Goal: Information Seeking & Learning: Find specific fact

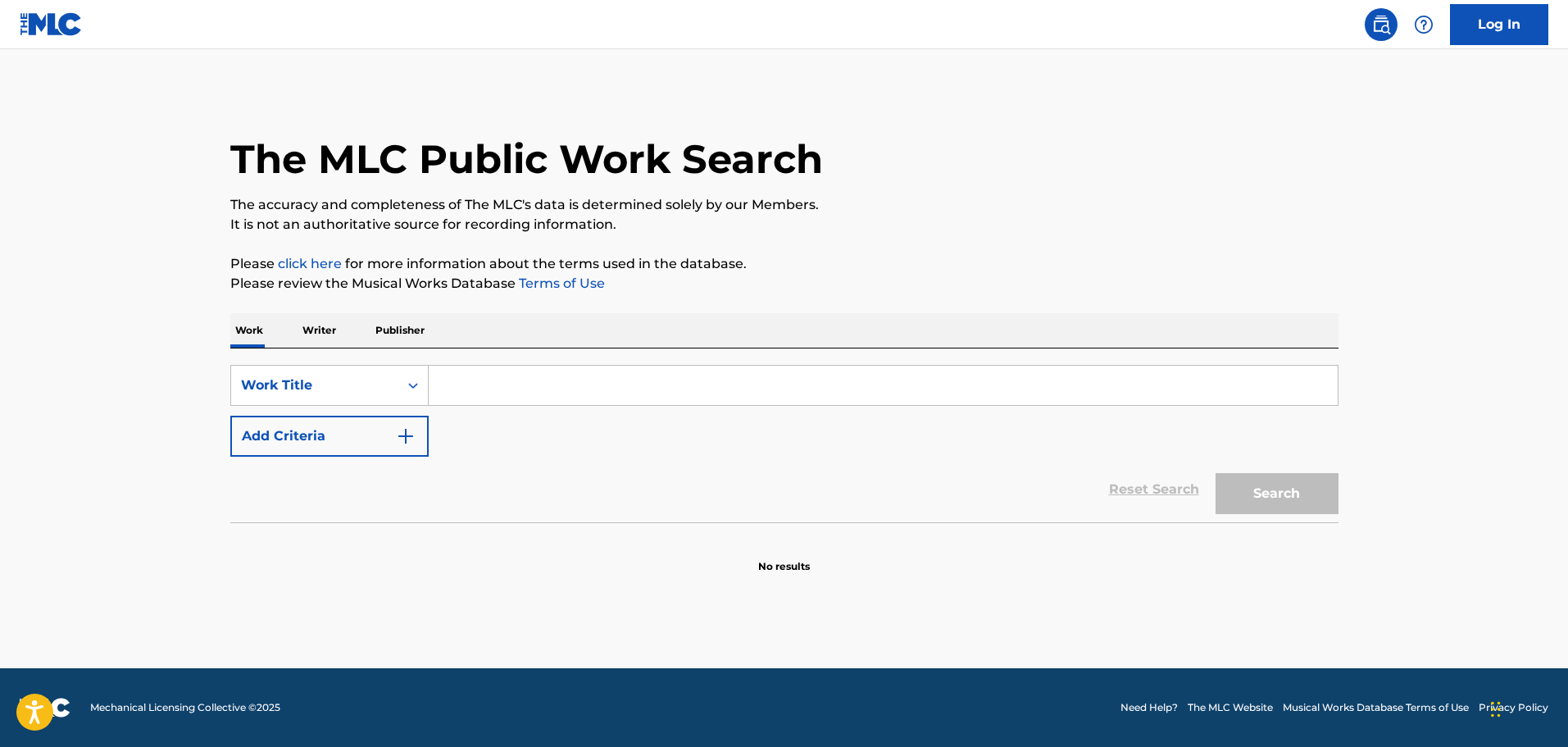
click at [487, 392] on input "Search Form" at bounding box center [883, 385] width 909 height 40
paste input "Statements for Orchestra"
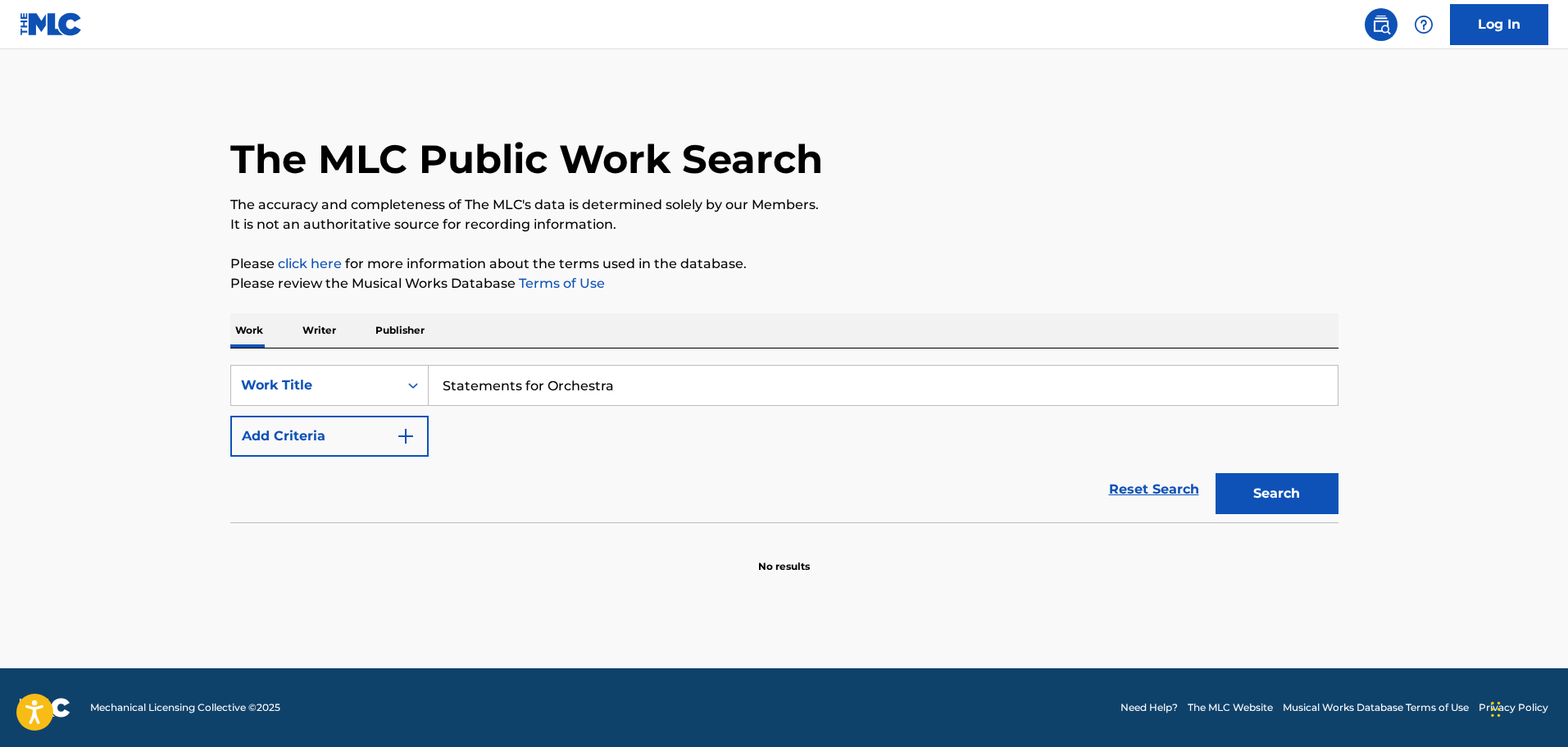
type input "Statements for Orchestra"
click at [1292, 493] on button "Search" at bounding box center [1277, 493] width 123 height 41
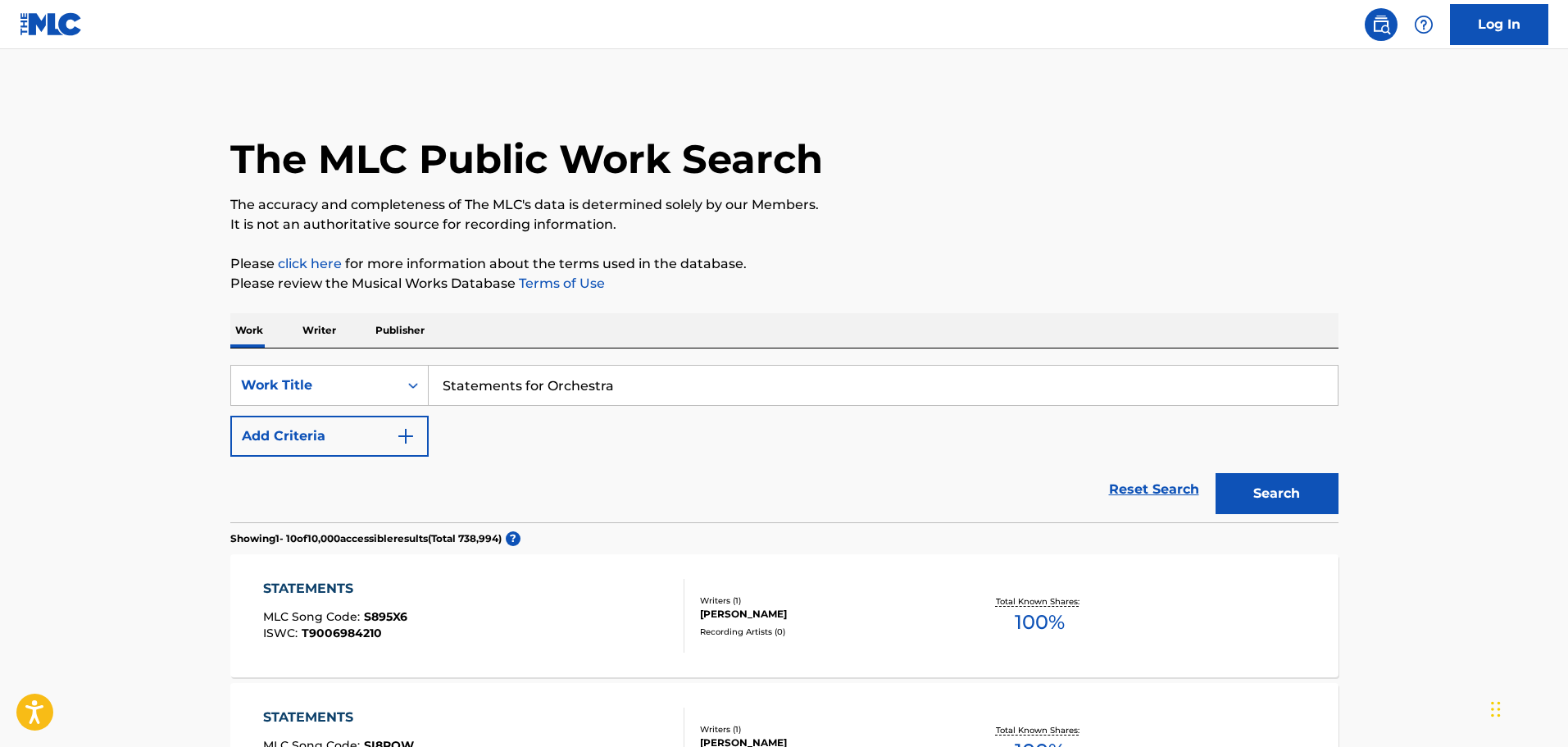
scroll to position [164, 0]
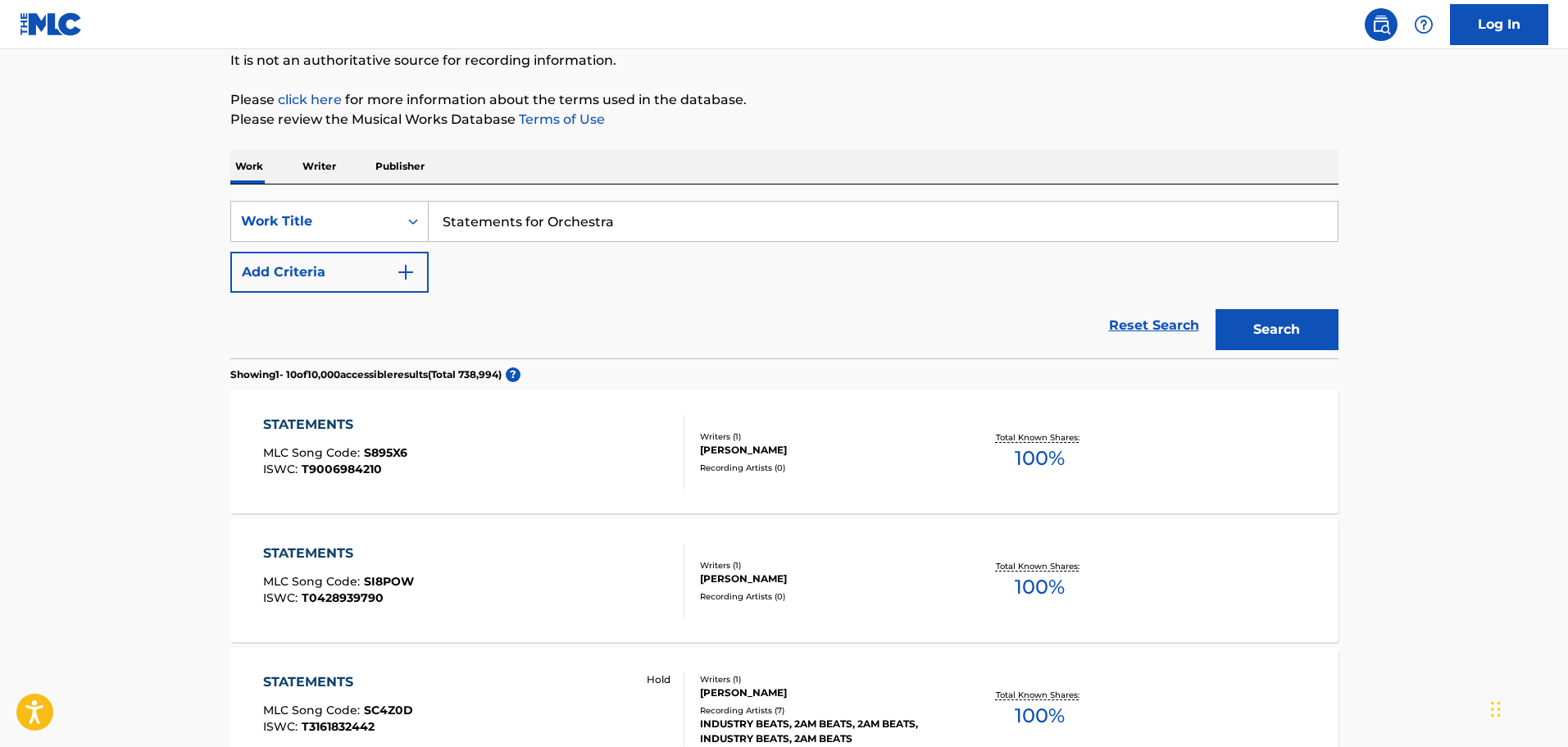
click at [328, 261] on button "Add Criteria" at bounding box center [330, 272] width 199 height 41
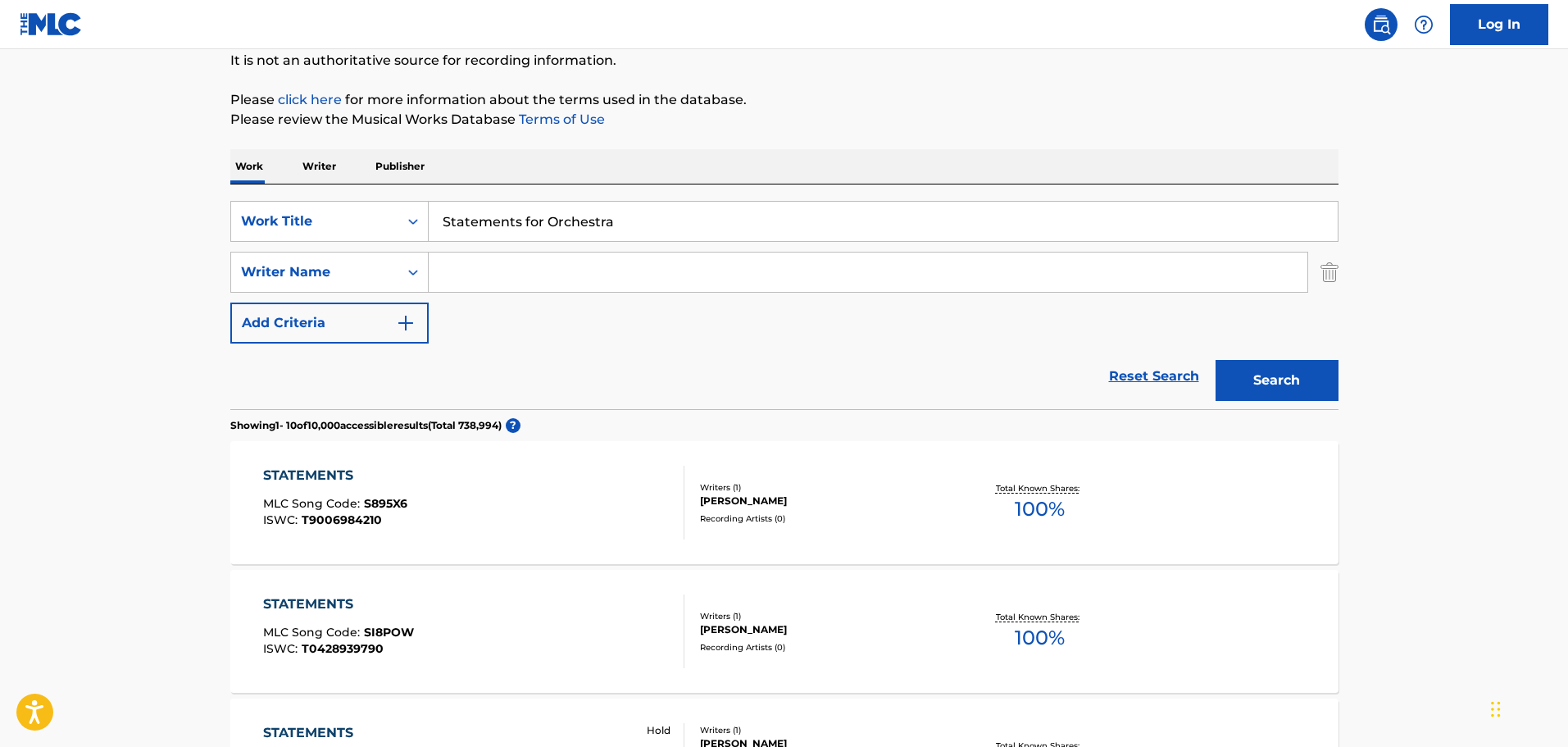
click at [528, 302] on div "SearchWithCriteria55f805c1-bbb8-4c96-9cd9-c4e96d8c3b82 Work Title Statements fo…" at bounding box center [784, 273] width 1108 height 143
click at [533, 273] on input "Search Form" at bounding box center [868, 272] width 878 height 40
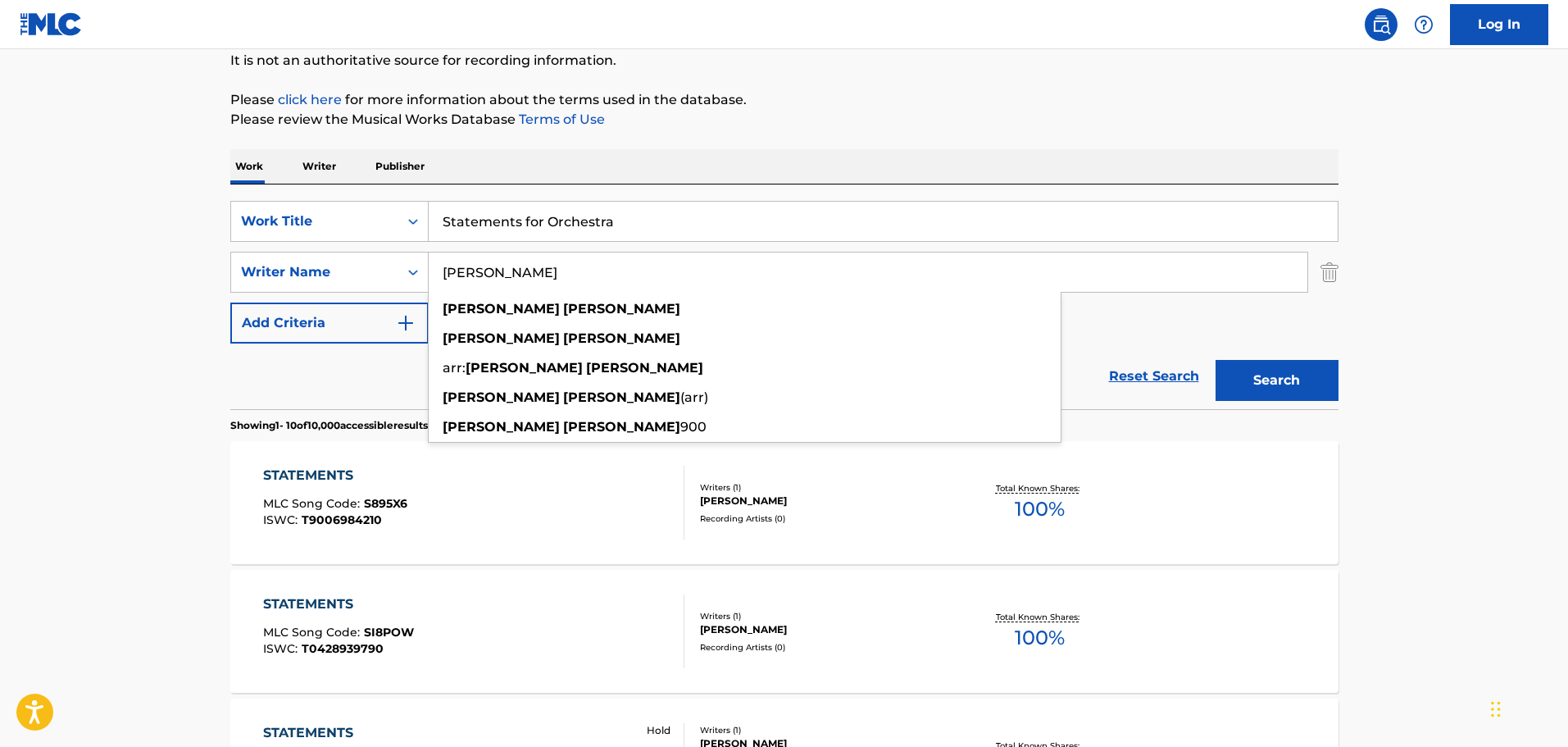
type input "[PERSON_NAME]"
click at [1216, 360] on button "Search" at bounding box center [1277, 380] width 123 height 41
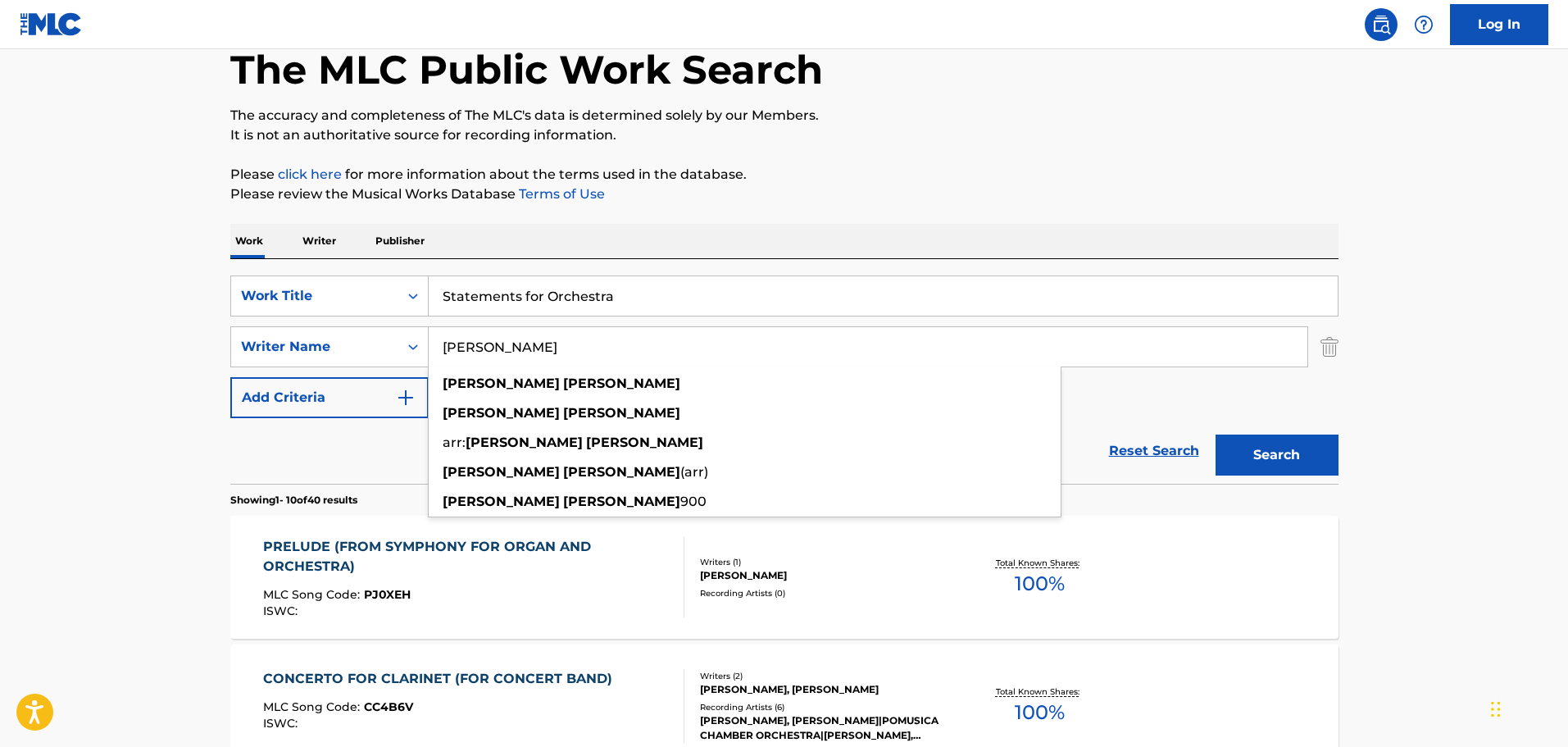
scroll to position [0, 0]
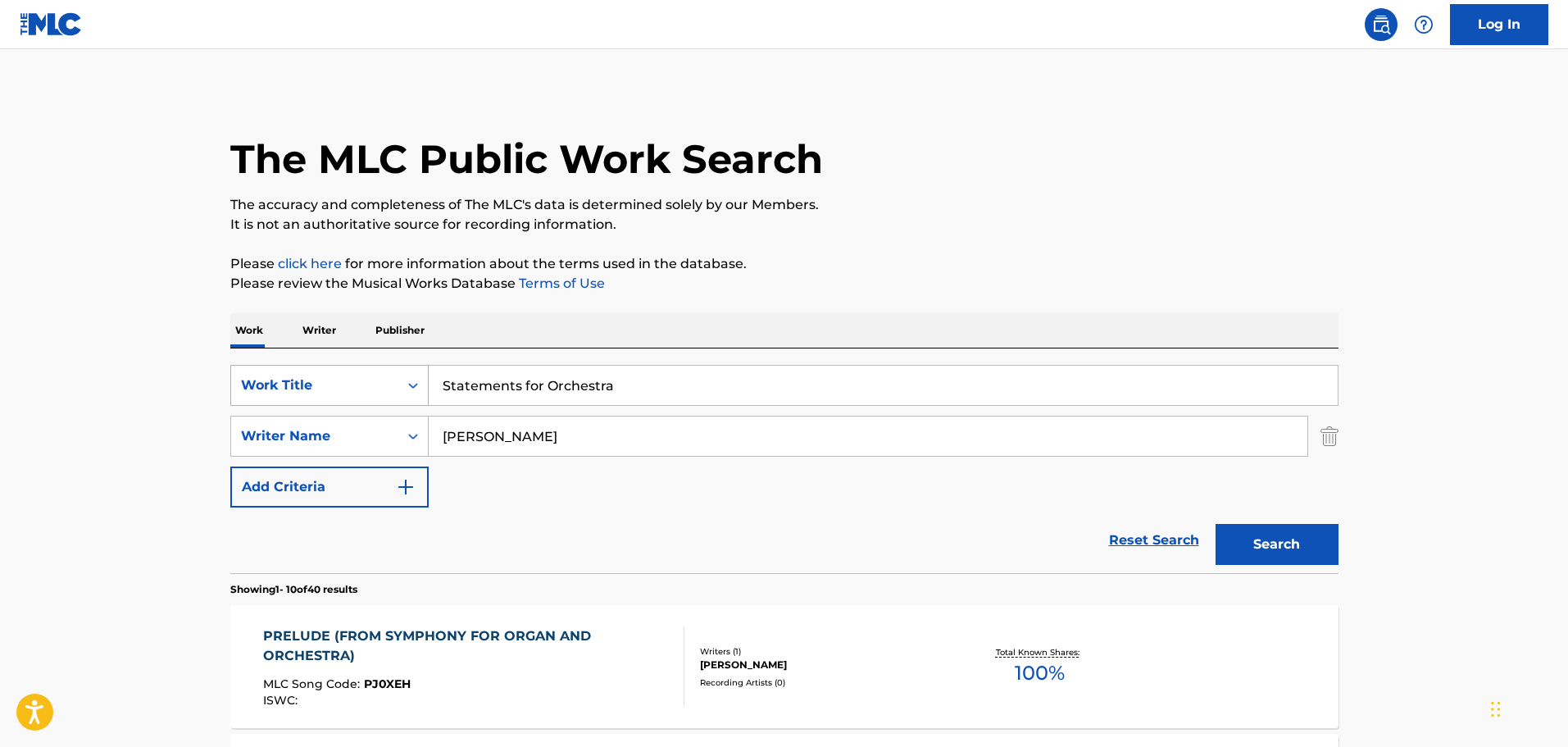
drag, startPoint x: 690, startPoint y: 390, endPoint x: 355, endPoint y: 370, distance: 335.6
click at [355, 370] on div "SearchWithCriteria55f805c1-bbb8-4c96-9cd9-c4e96d8c3b82 Work Title Statements fo…" at bounding box center [784, 385] width 1108 height 41
type input "symphony no. 3"
click at [1216, 524] on button "Search" at bounding box center [1277, 544] width 123 height 41
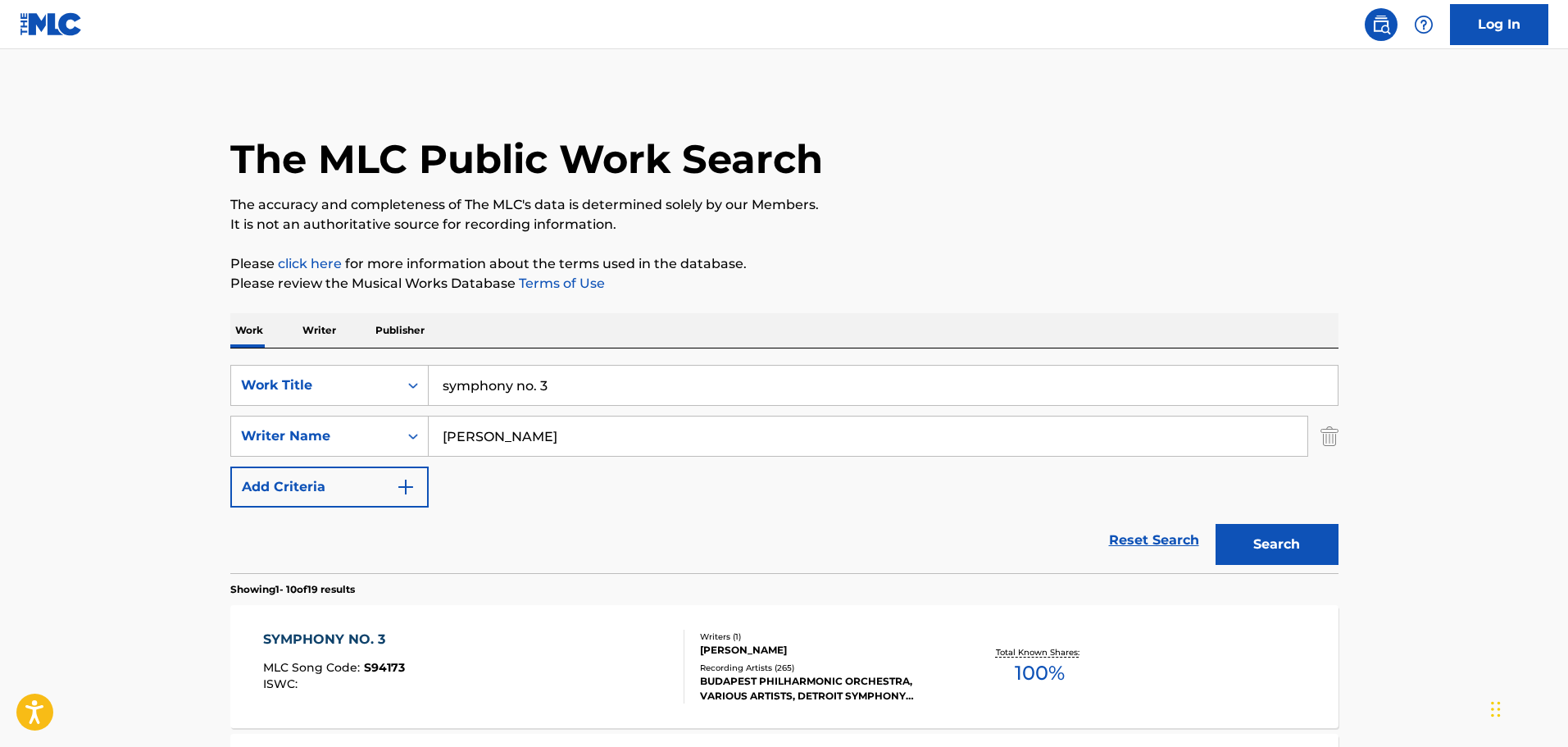
click at [465, 691] on div "SYMPHONY NO. 3 MLC Song Code : S94173 ISWC :" at bounding box center [474, 666] width 421 height 74
